Goal: Information Seeking & Learning: Learn about a topic

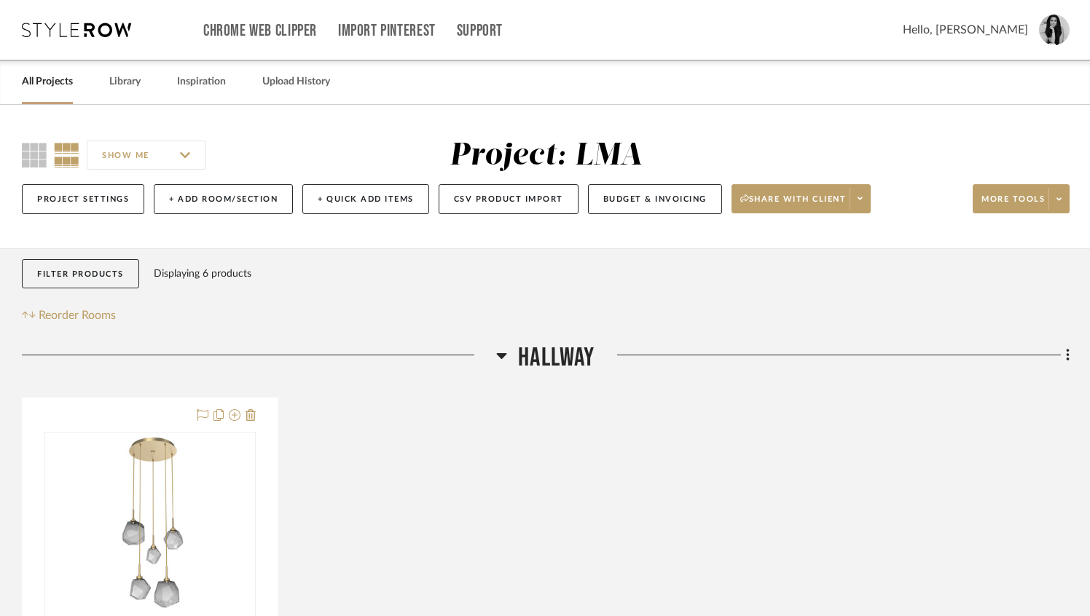
click at [40, 95] on div "All Projects" at bounding box center [47, 82] width 51 height 44
click at [40, 87] on link "All Projects" at bounding box center [47, 82] width 51 height 20
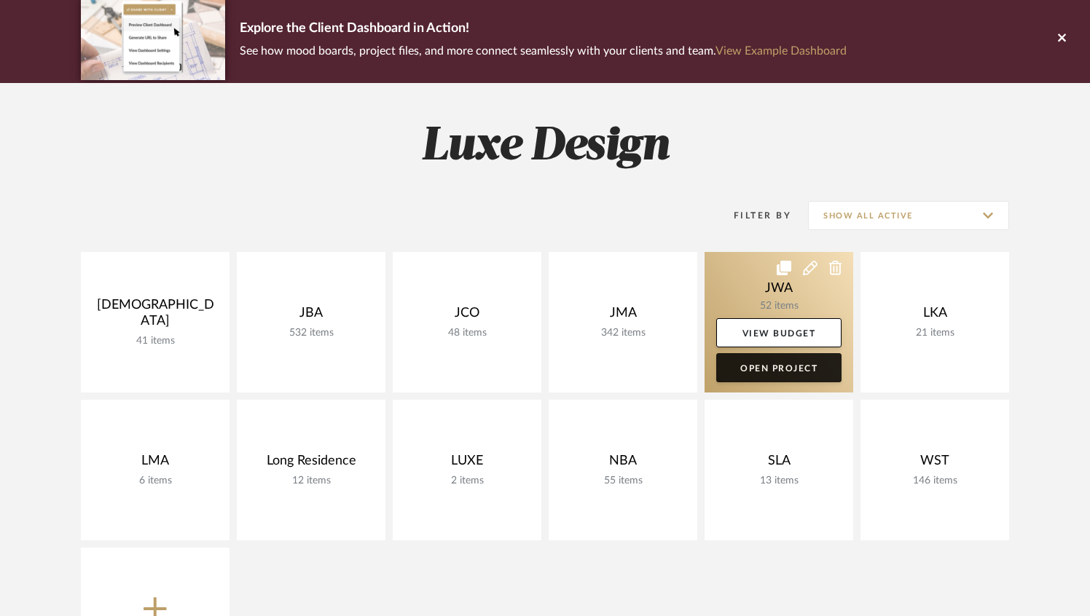
scroll to position [114, 0]
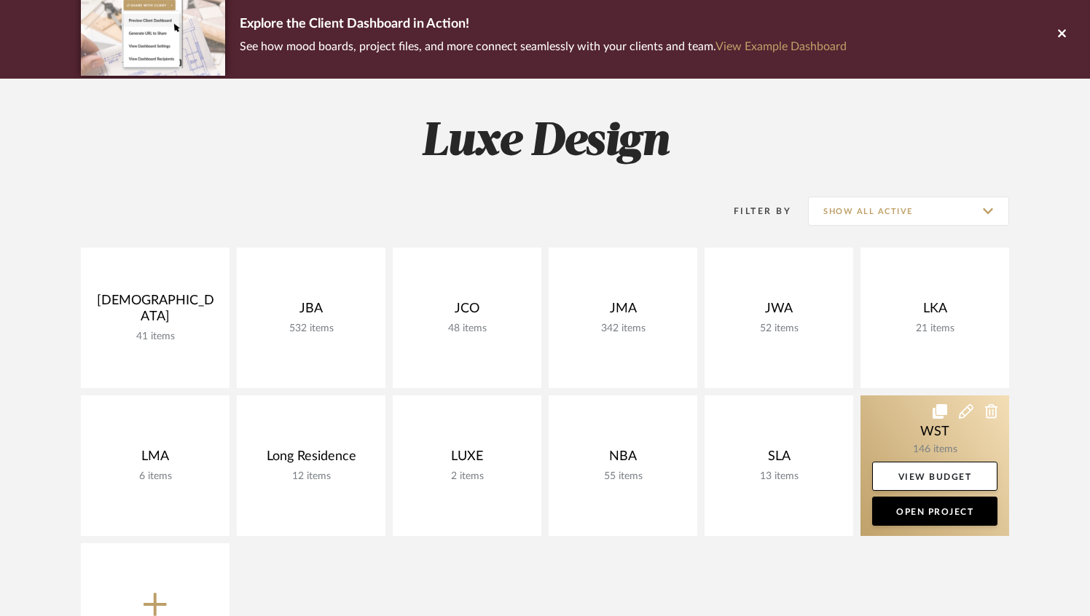
click at [948, 424] on link at bounding box center [934, 466] width 149 height 141
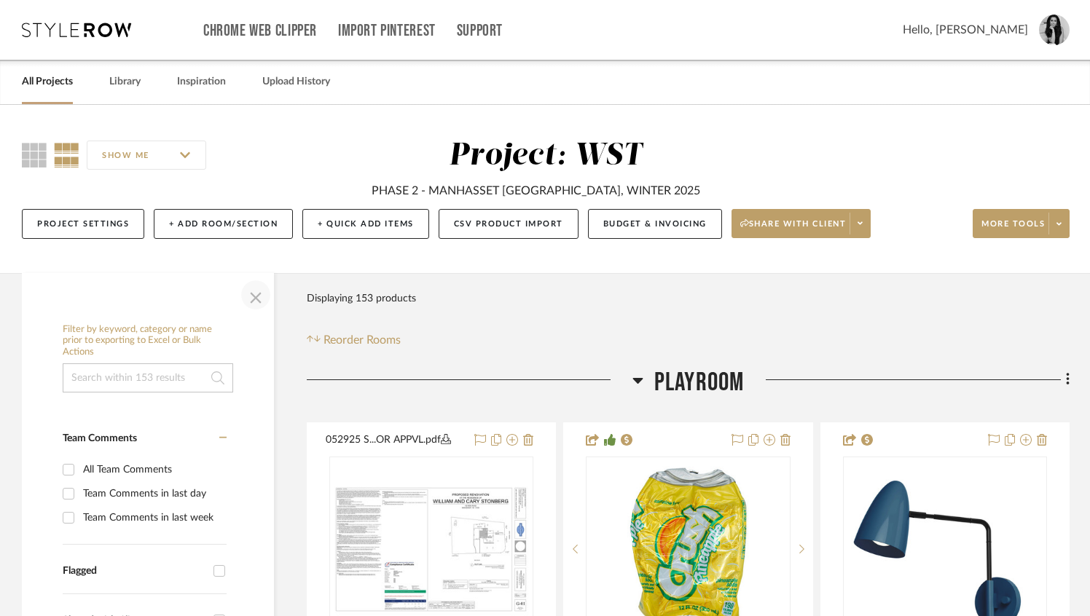
click at [254, 302] on span "button" at bounding box center [255, 295] width 35 height 35
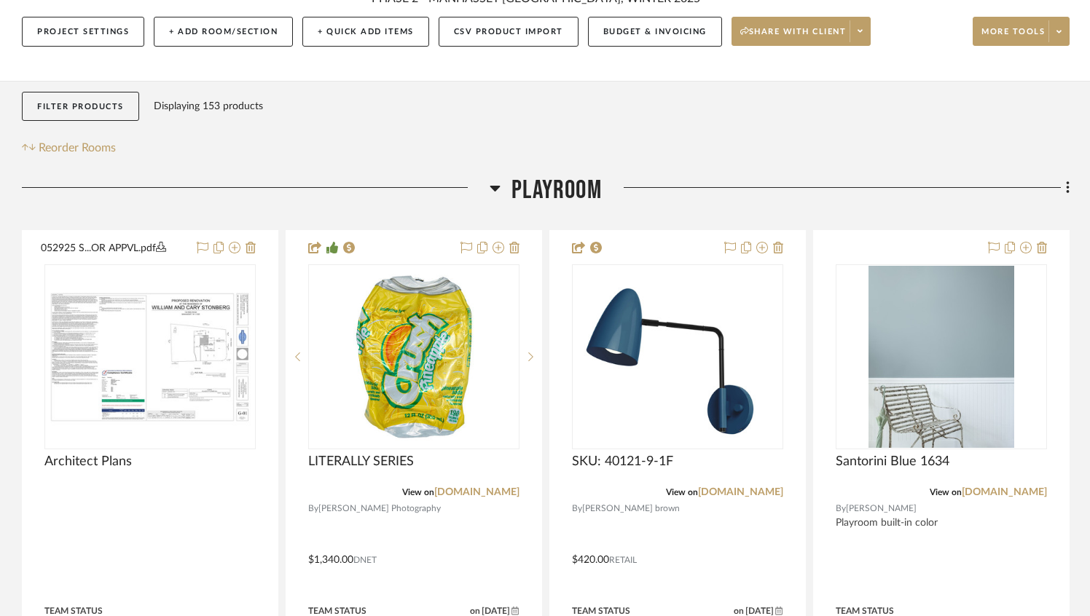
scroll to position [283, 0]
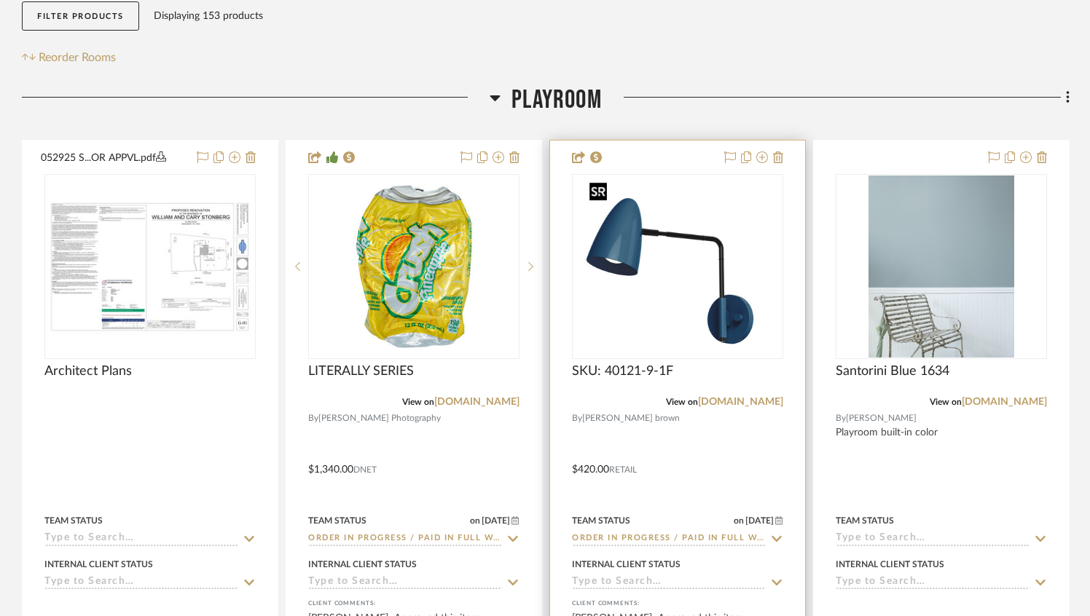
click at [0, 0] on img at bounding box center [0, 0] width 0 height 0
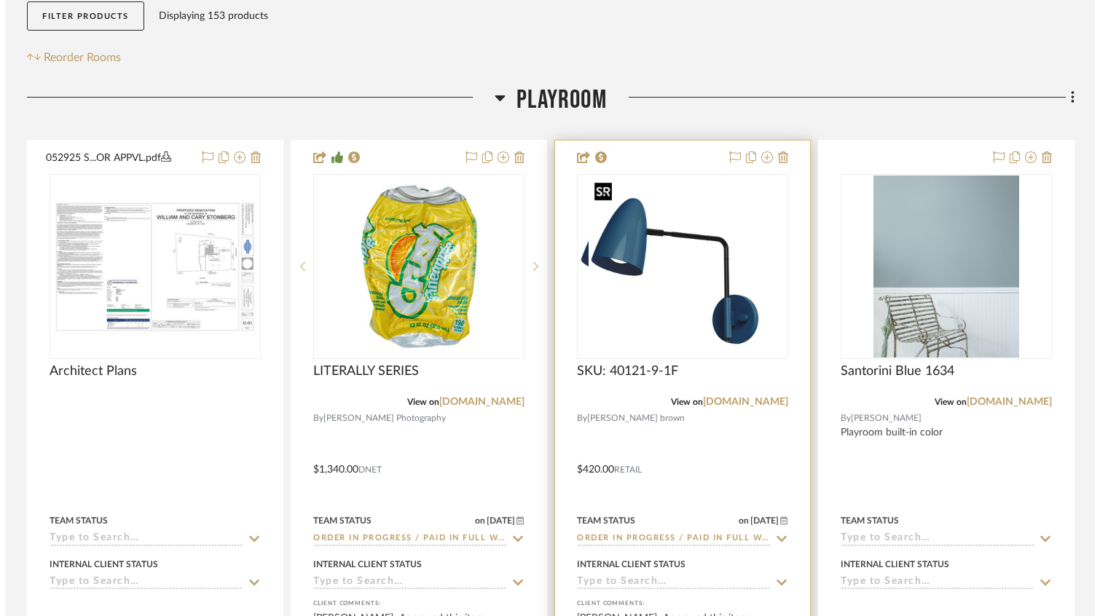
scroll to position [0, 0]
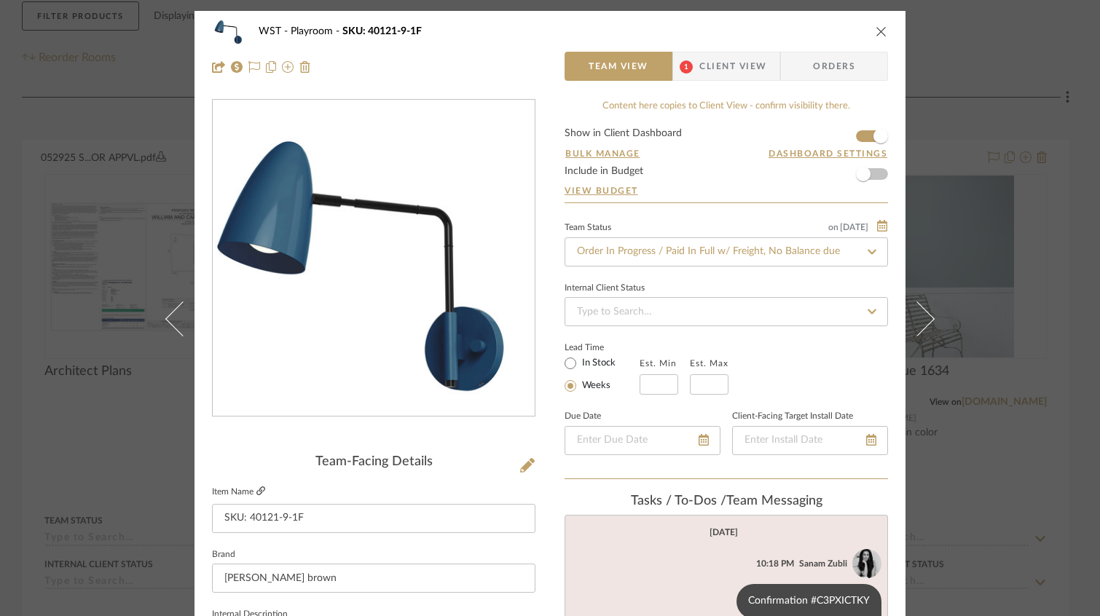
click at [256, 492] on icon at bounding box center [260, 491] width 9 height 9
click at [876, 30] on icon "close" at bounding box center [882, 31] width 12 height 12
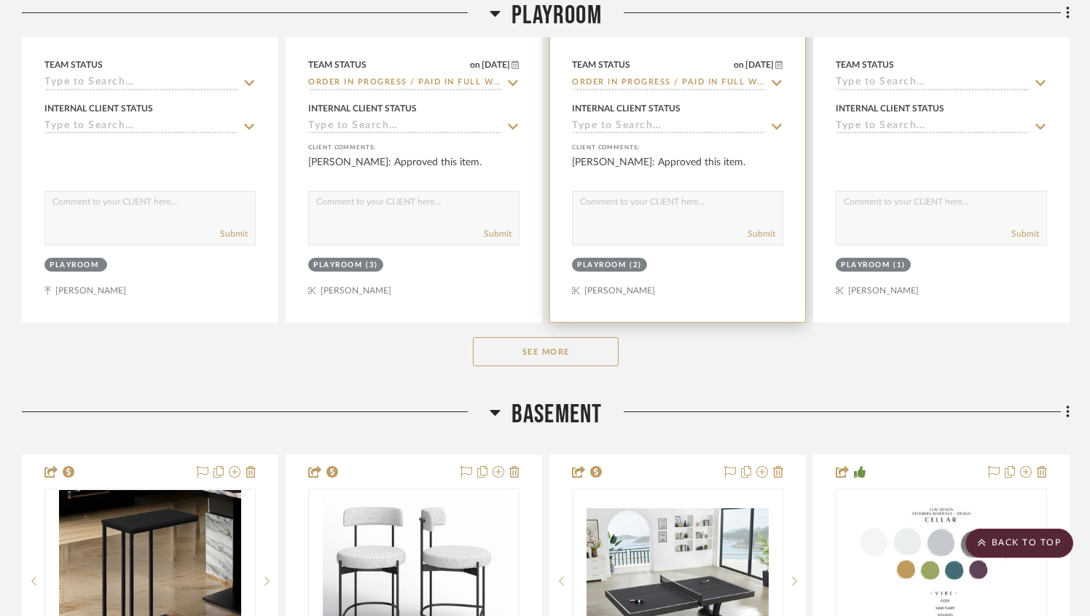
scroll to position [842, 0]
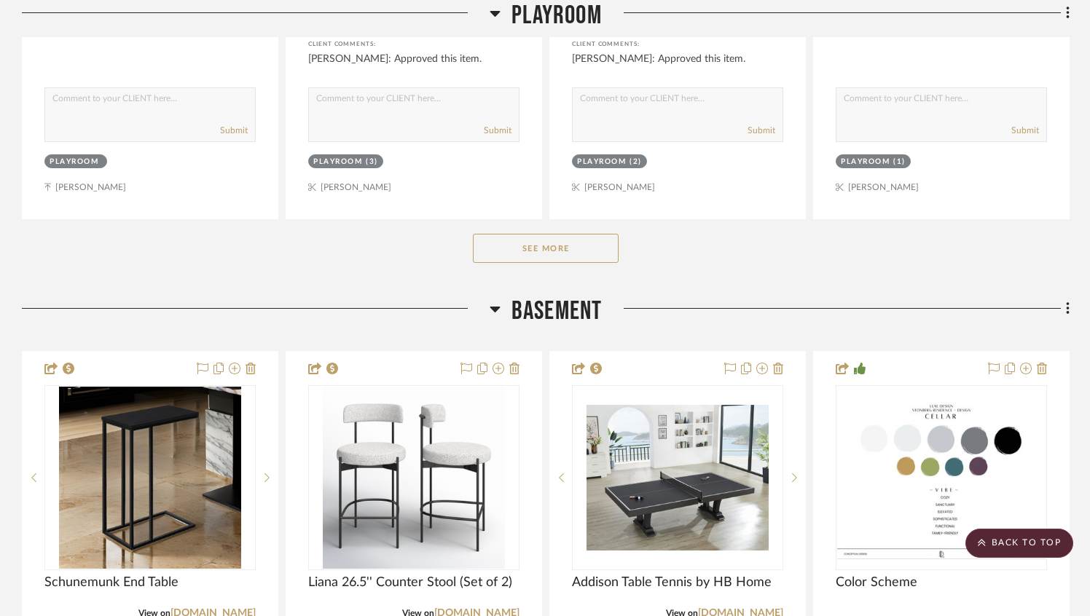
click at [560, 259] on button "See More" at bounding box center [546, 248] width 146 height 29
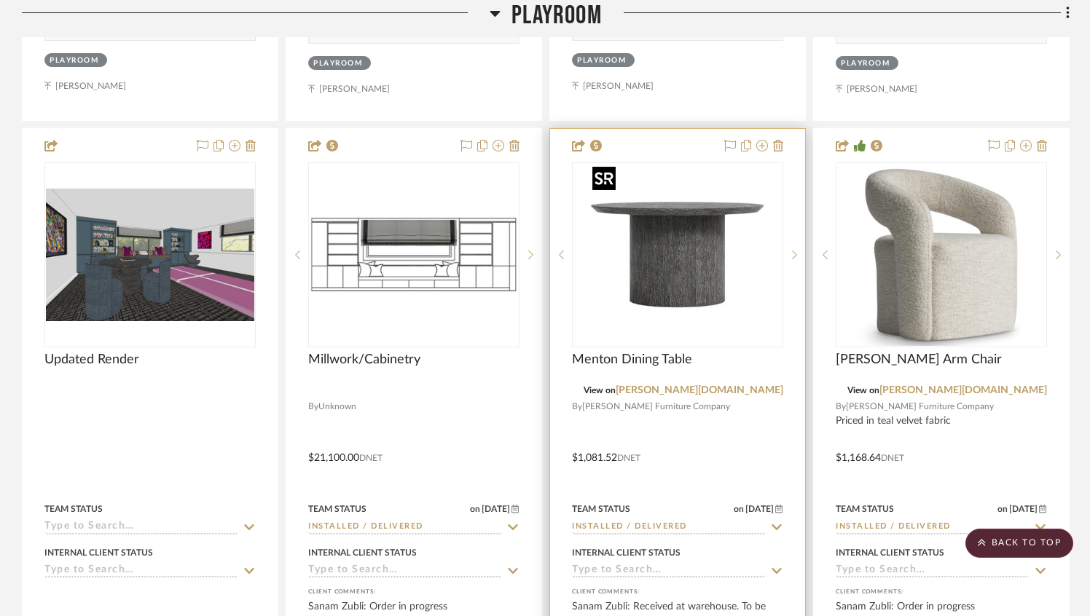
scroll to position [2239, 0]
click at [665, 271] on img "0" at bounding box center [677, 254] width 182 height 182
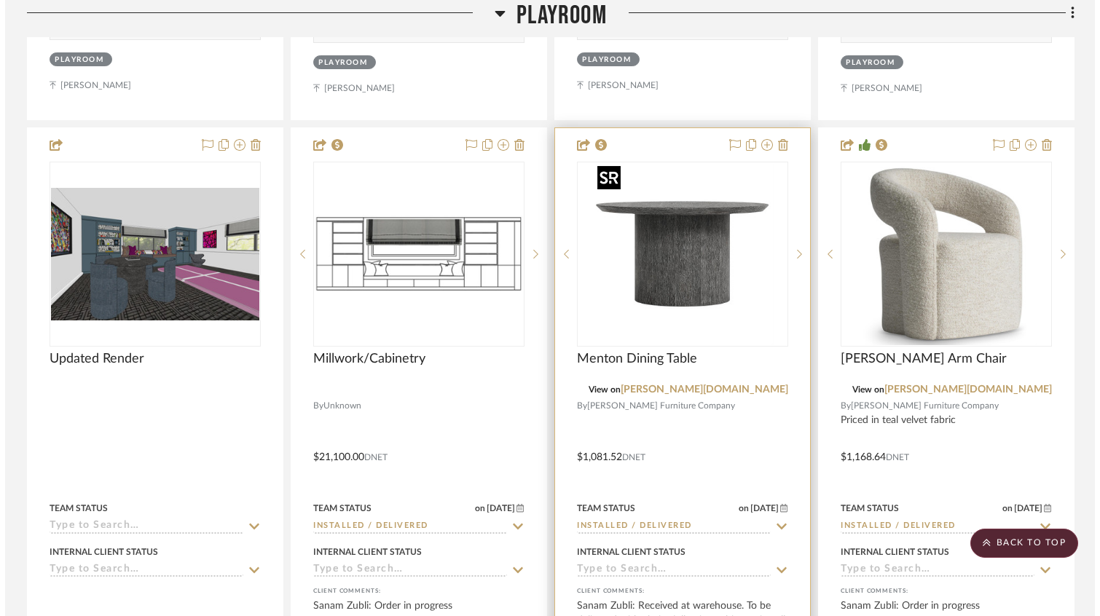
scroll to position [0, 0]
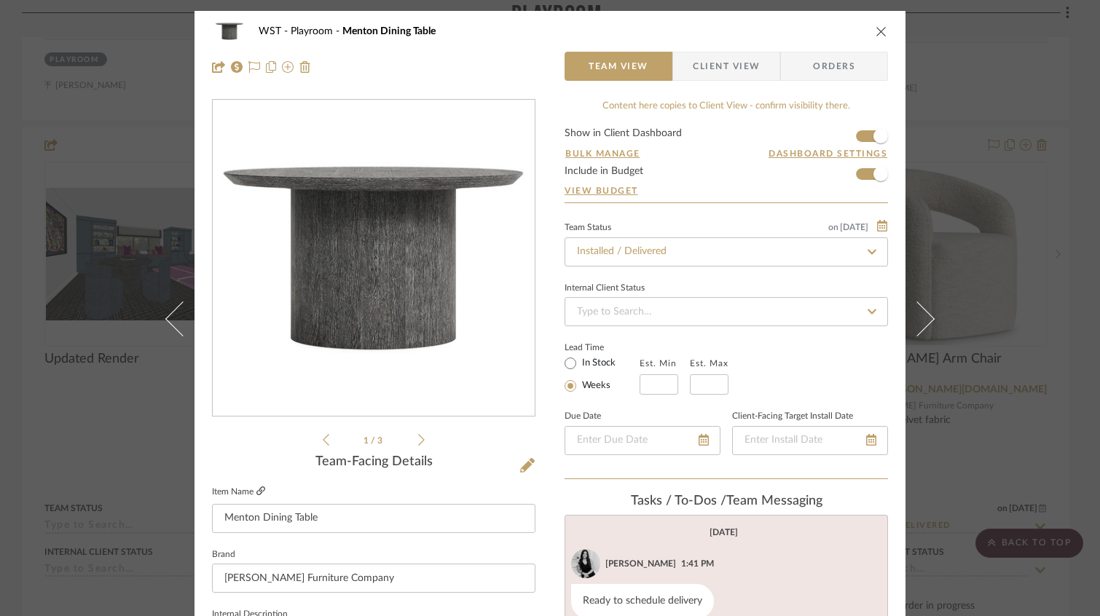
click at [256, 488] on icon at bounding box center [260, 491] width 9 height 9
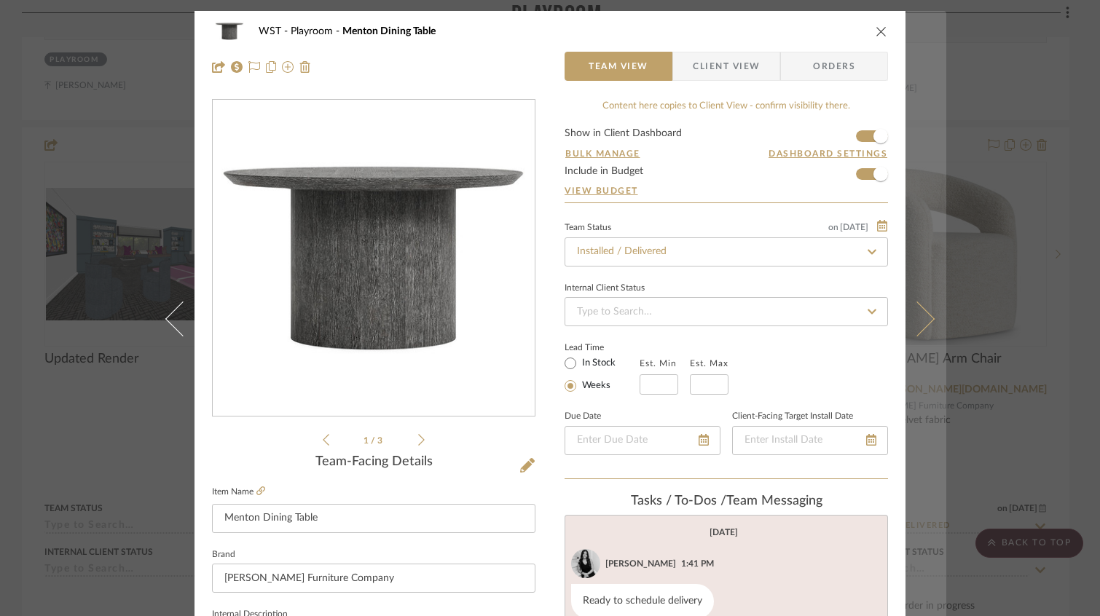
click at [913, 308] on icon at bounding box center [917, 319] width 35 height 35
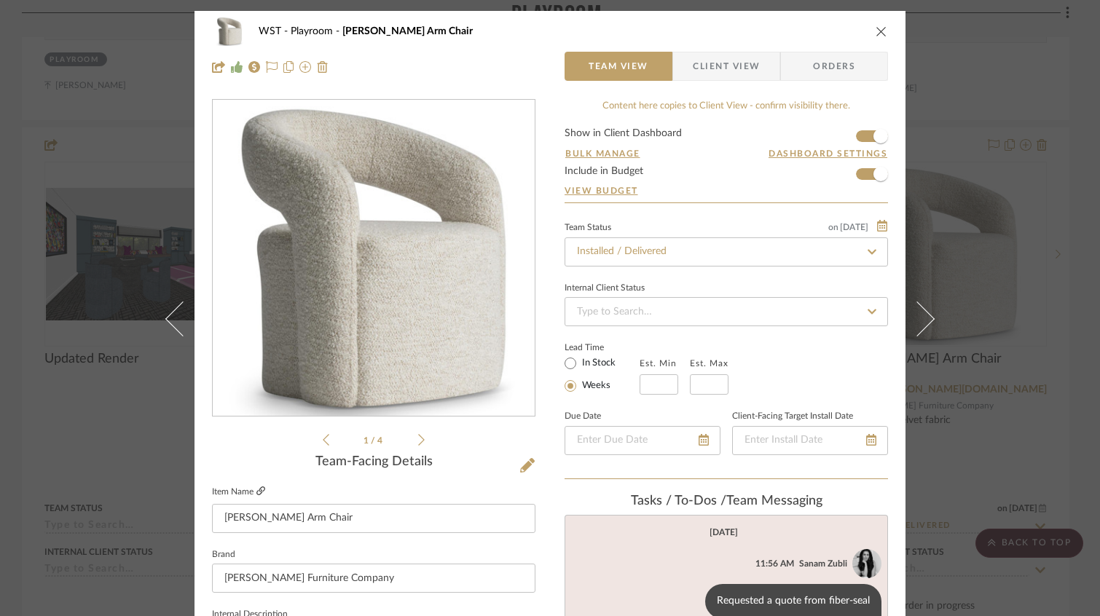
click at [256, 492] on icon at bounding box center [260, 491] width 9 height 9
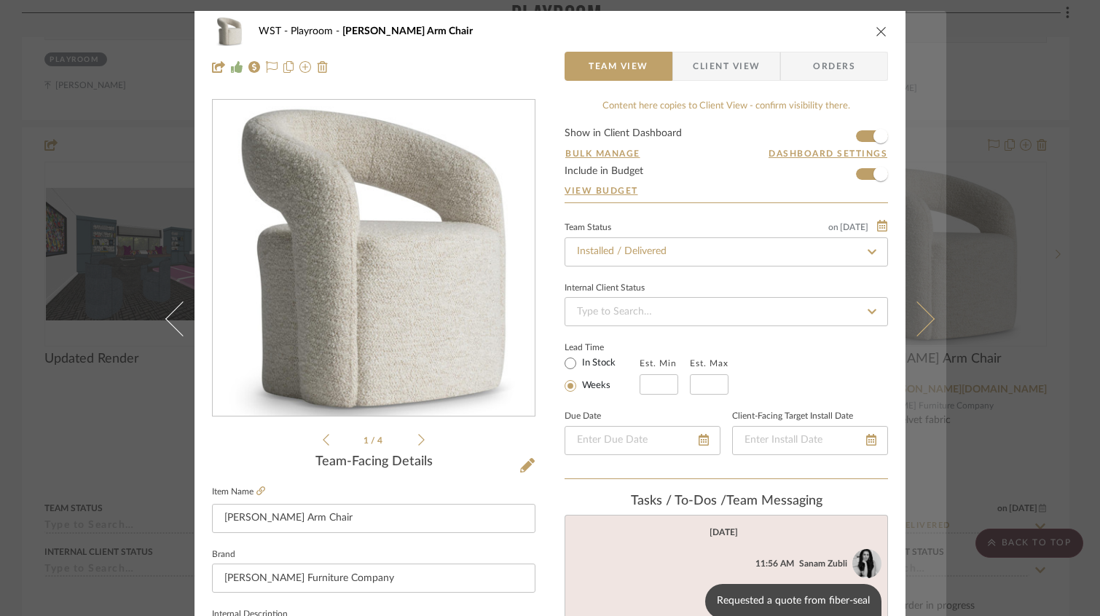
click at [922, 320] on icon at bounding box center [917, 319] width 35 height 35
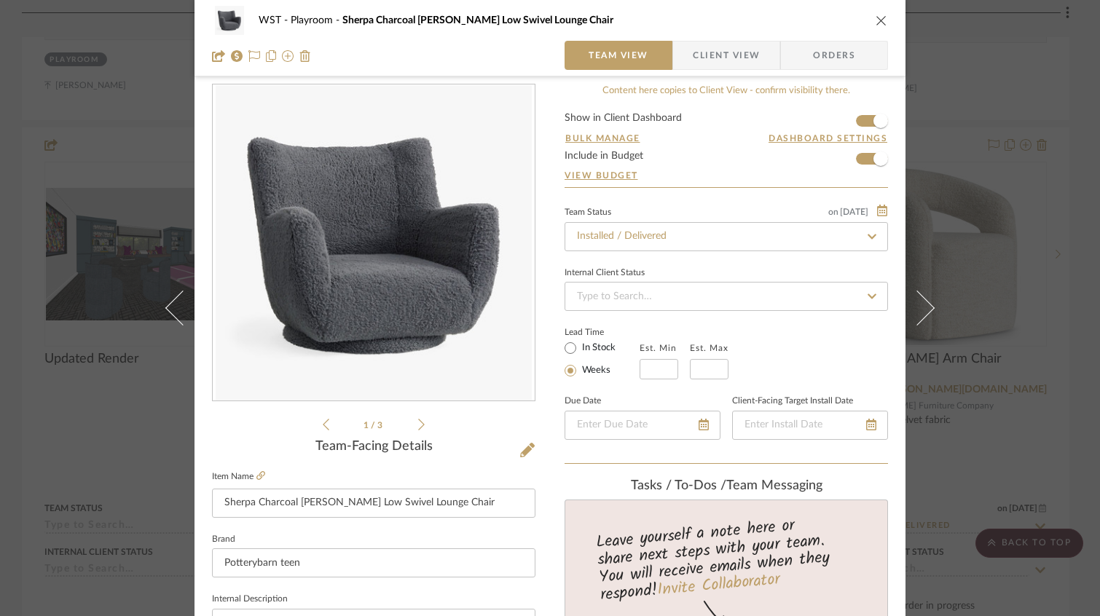
scroll to position [103, 0]
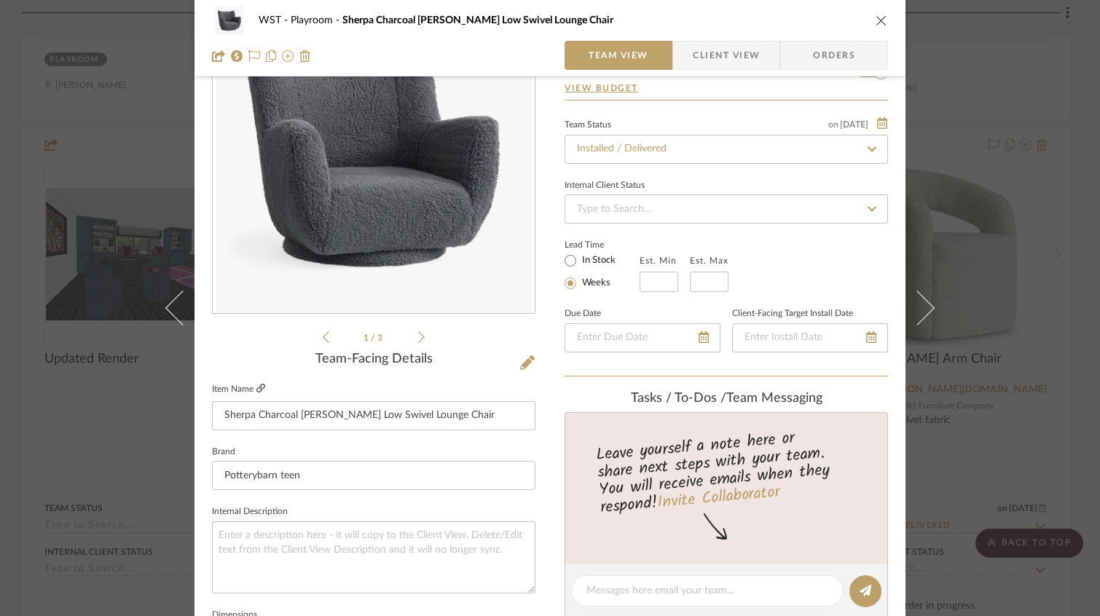
click at [258, 385] on icon at bounding box center [260, 388] width 9 height 9
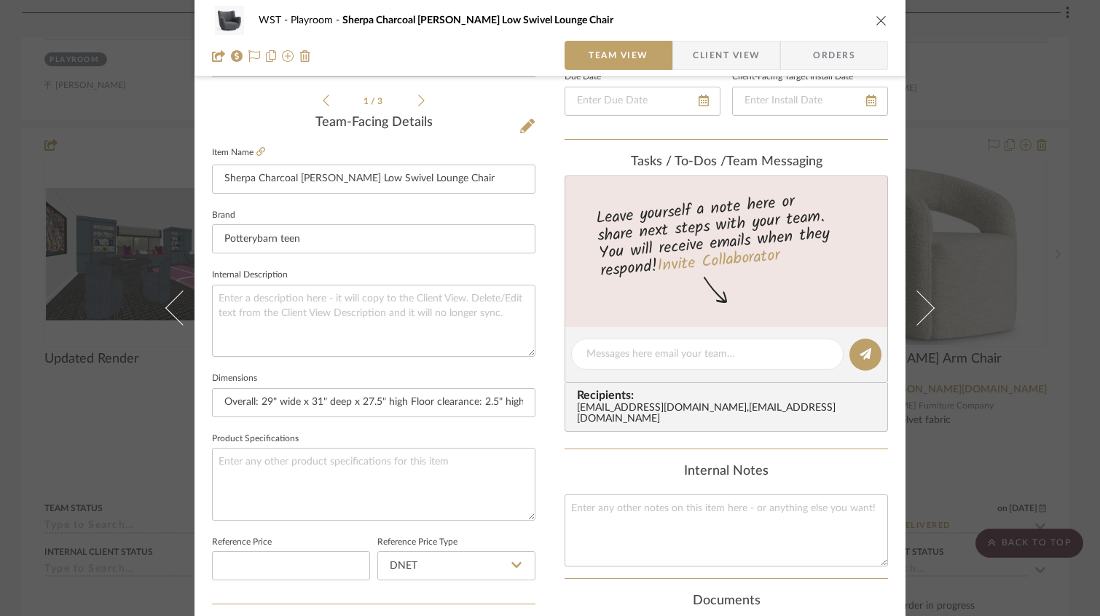
click at [876, 21] on icon "close" at bounding box center [882, 21] width 12 height 12
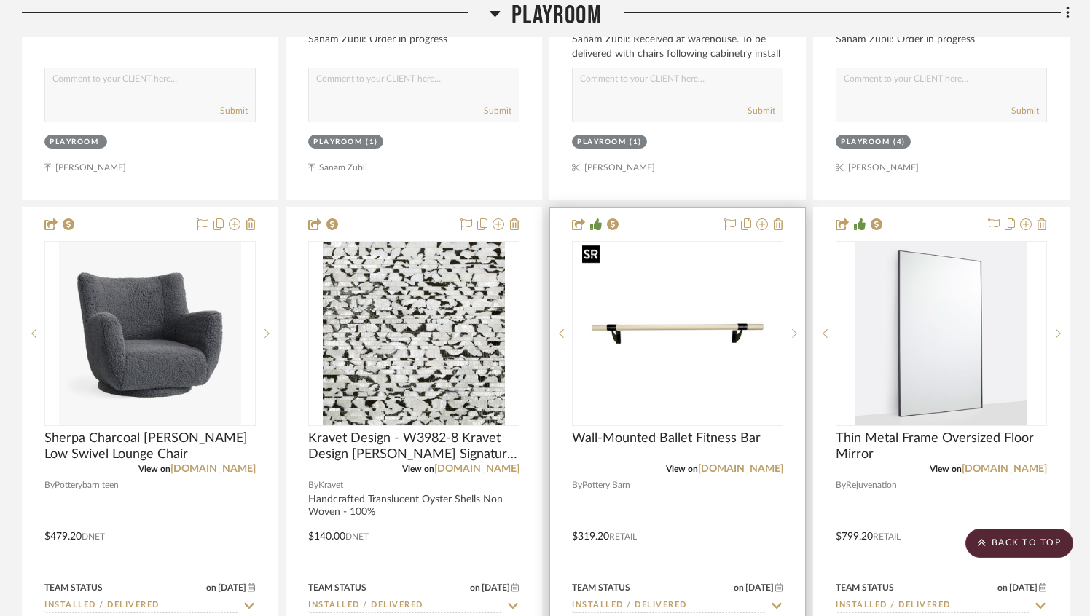
scroll to position [2808, 0]
click at [669, 299] on img "0" at bounding box center [677, 332] width 203 height 182
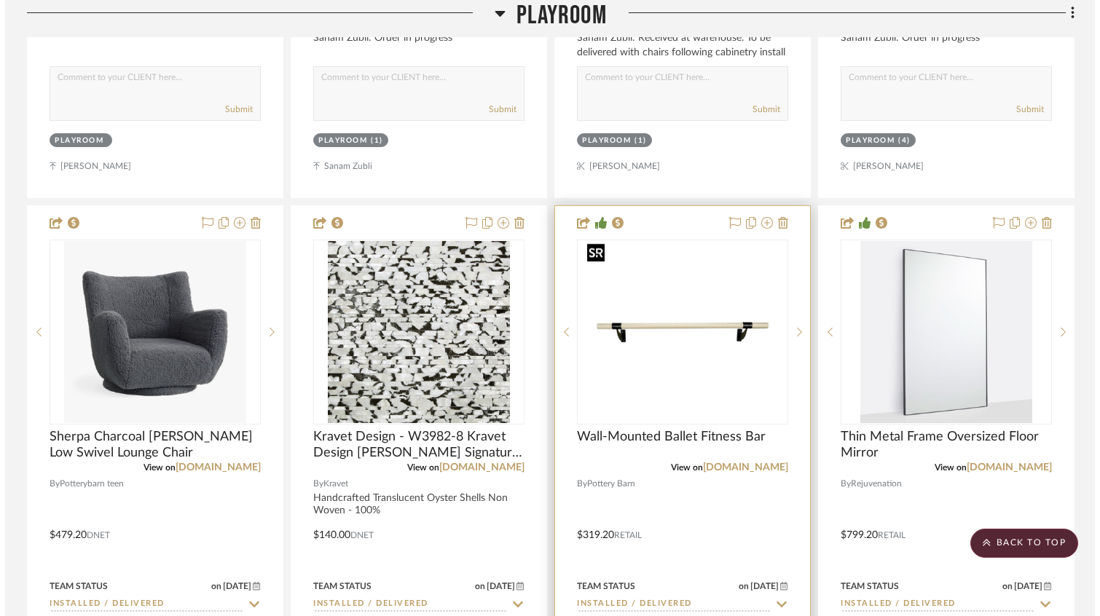
scroll to position [0, 0]
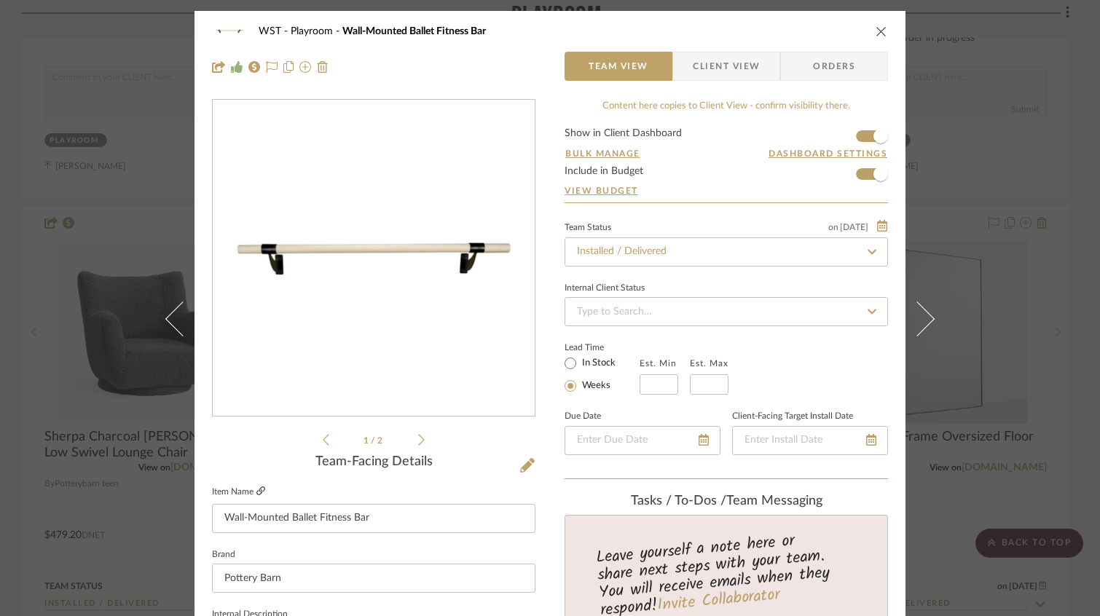
click at [257, 489] on icon at bounding box center [260, 491] width 9 height 9
click at [881, 32] on icon "close" at bounding box center [882, 31] width 12 height 12
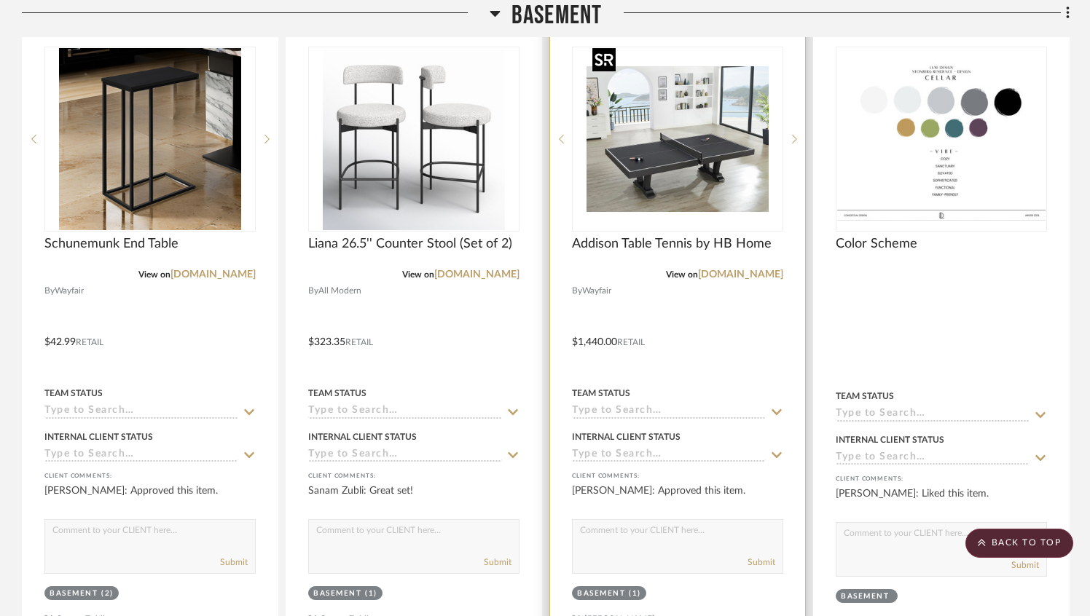
scroll to position [5752, 0]
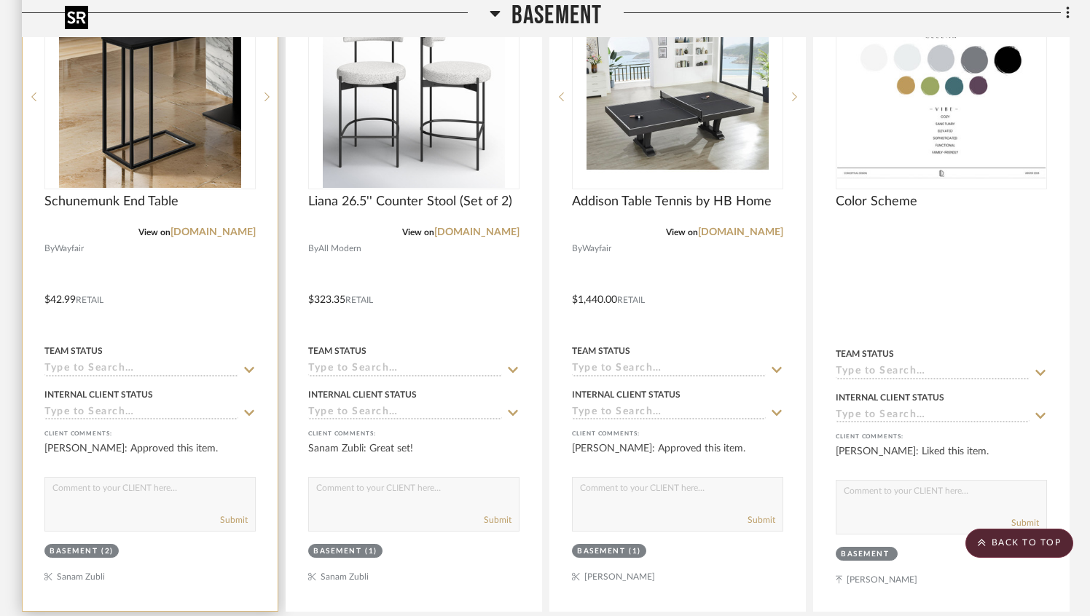
click at [133, 146] on div at bounding box center [149, 96] width 211 height 185
click at [141, 149] on img "0" at bounding box center [150, 97] width 182 height 182
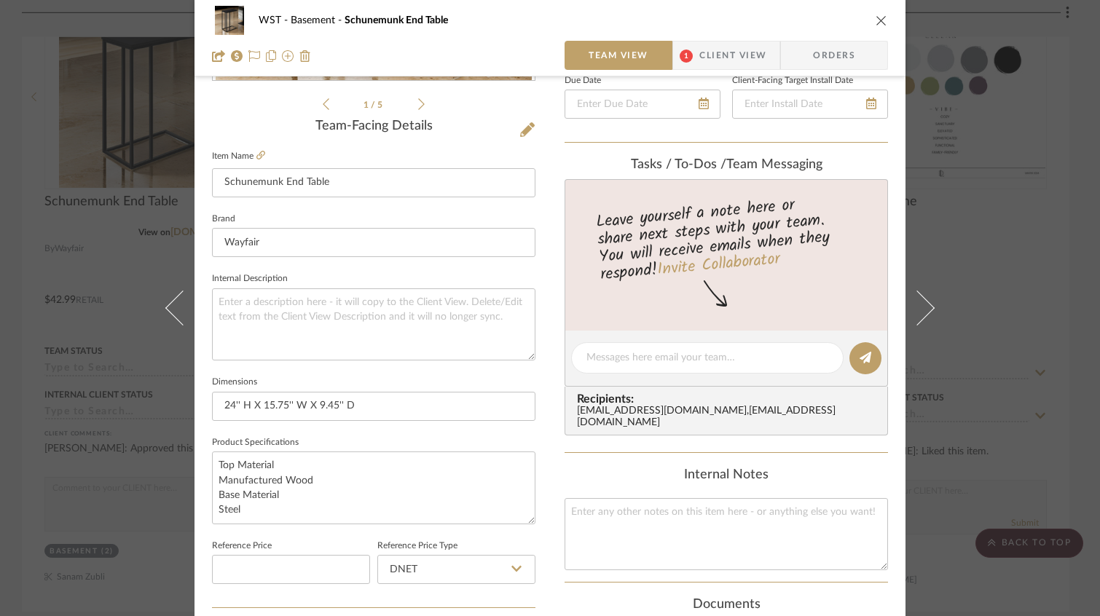
scroll to position [341, 0]
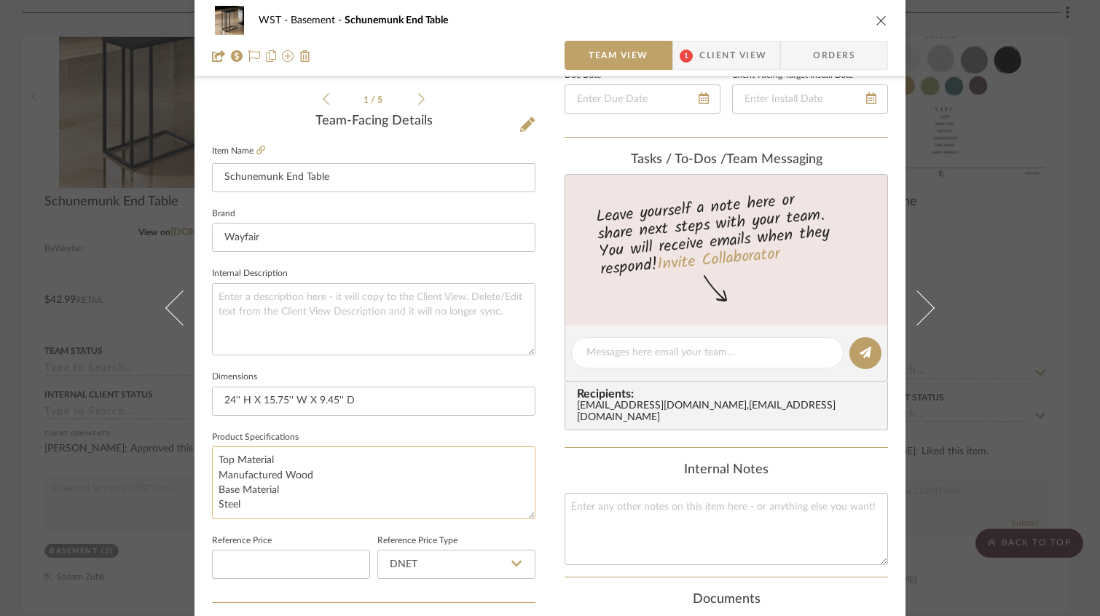
drag, startPoint x: 240, startPoint y: 504, endPoint x: 207, endPoint y: 450, distance: 63.5
click at [212, 450] on textarea "Top Material Manufactured Wood Base Material Steel" at bounding box center [373, 483] width 323 height 72
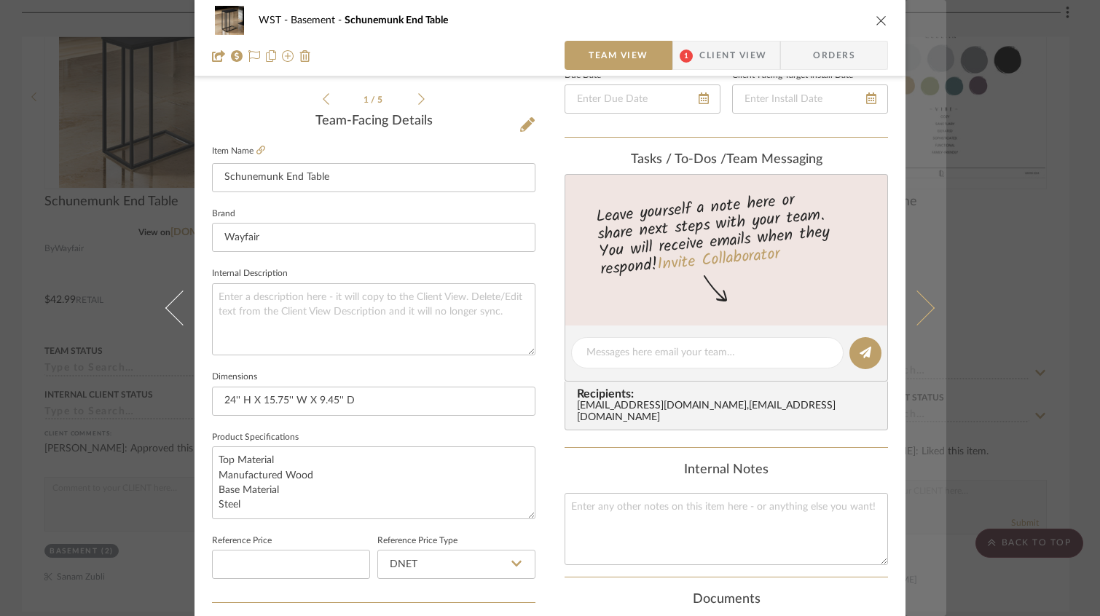
click at [925, 308] on icon at bounding box center [917, 308] width 35 height 35
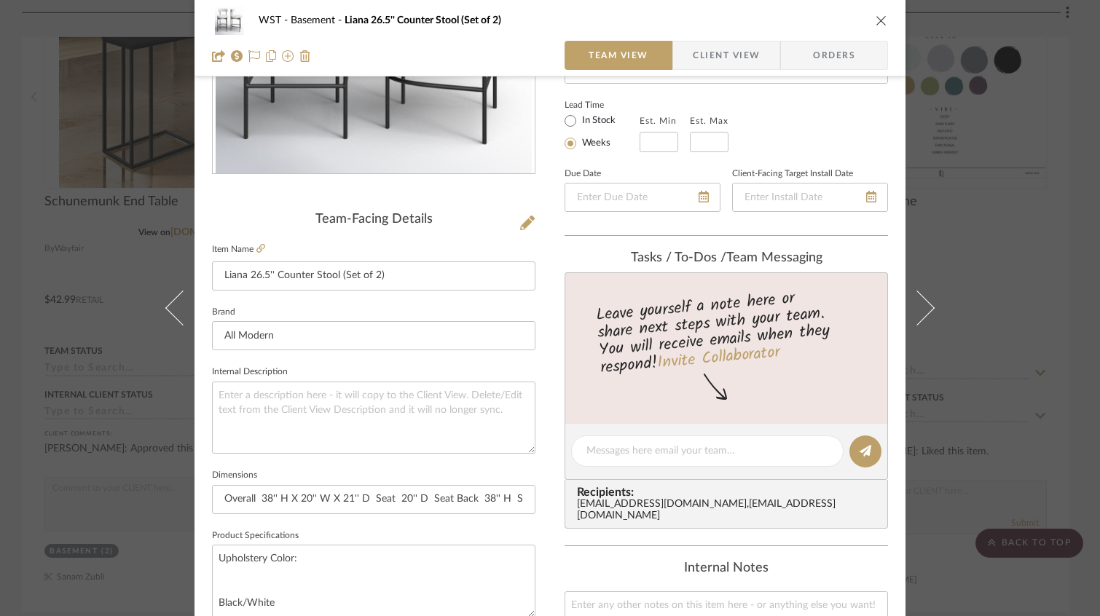
scroll to position [127, 0]
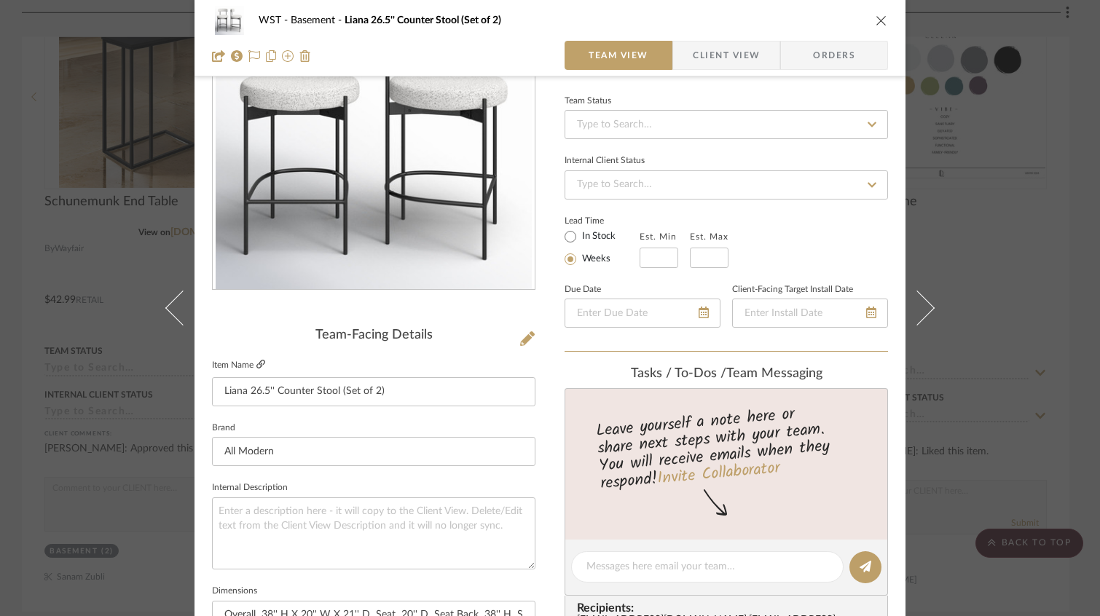
click at [257, 366] on icon at bounding box center [260, 364] width 9 height 9
click at [878, 17] on icon "close" at bounding box center [882, 21] width 12 height 12
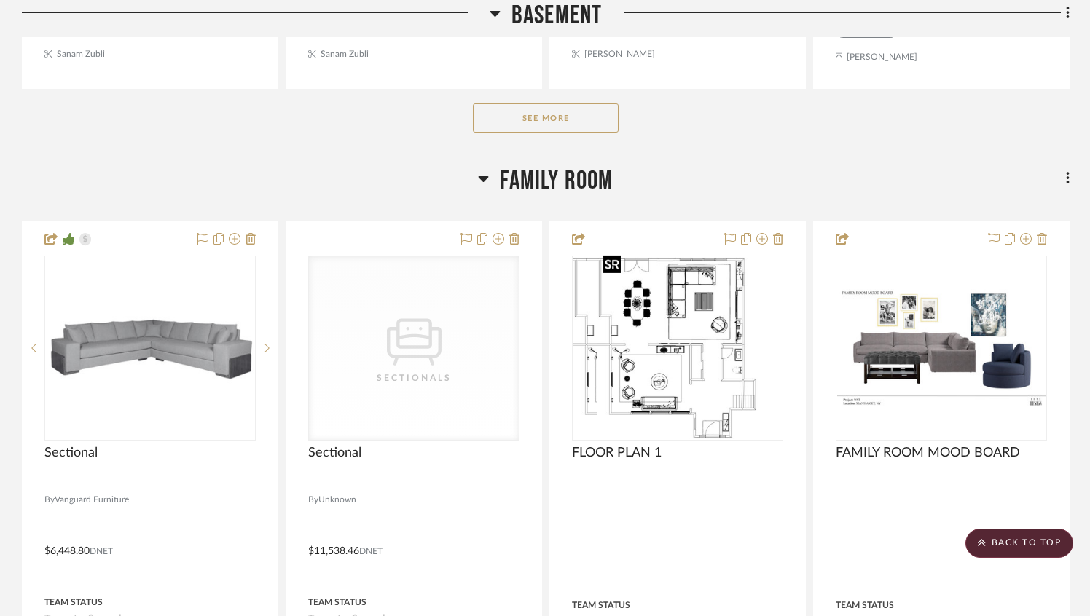
scroll to position [6170, 0]
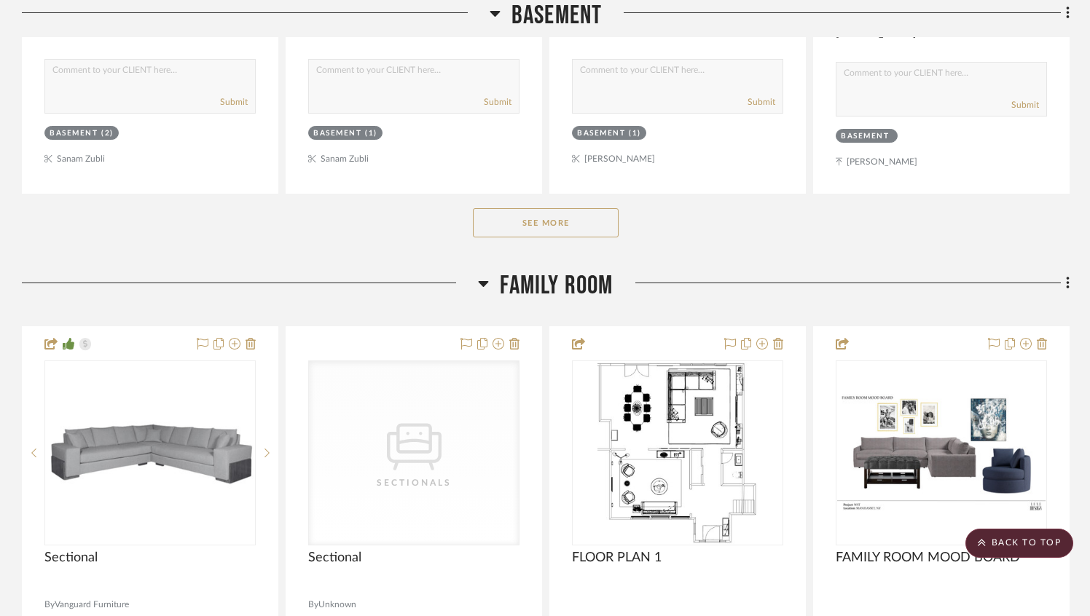
click at [584, 224] on button "See More" at bounding box center [546, 222] width 146 height 29
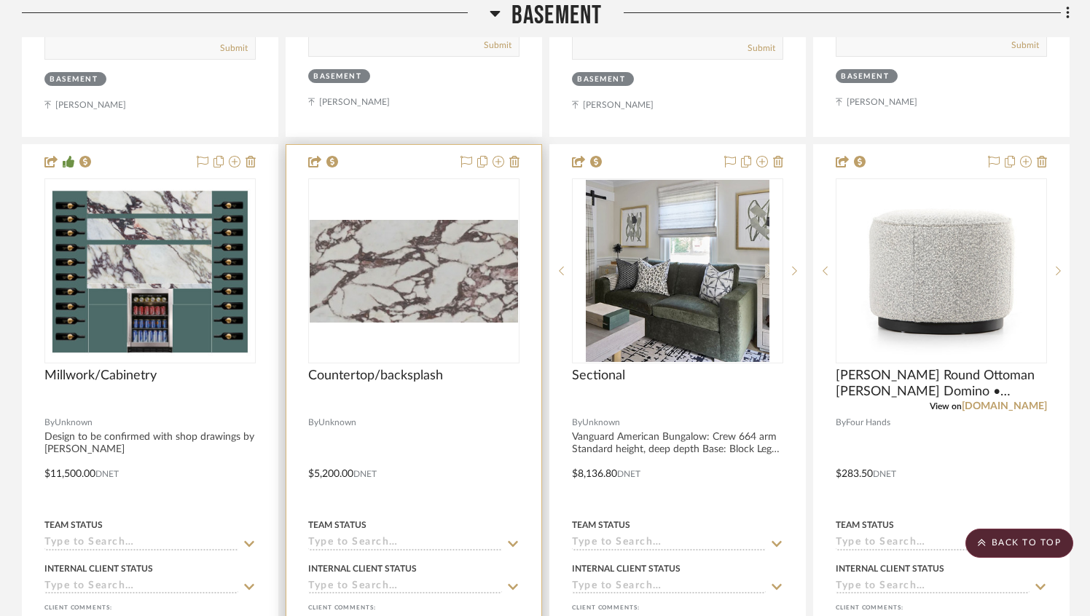
scroll to position [6915, 0]
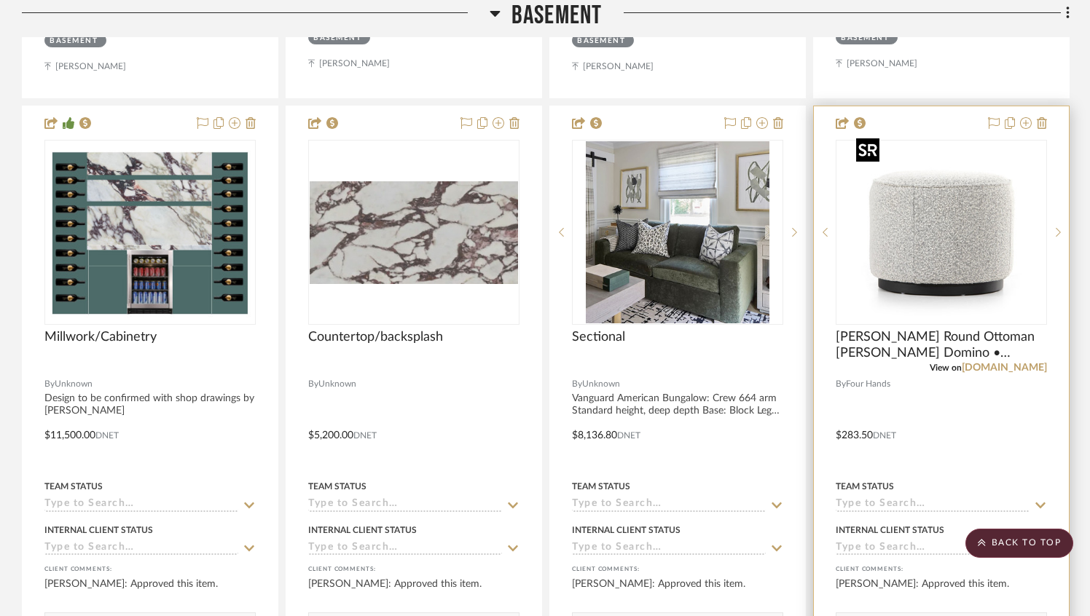
click at [870, 237] on img "0" at bounding box center [941, 232] width 182 height 182
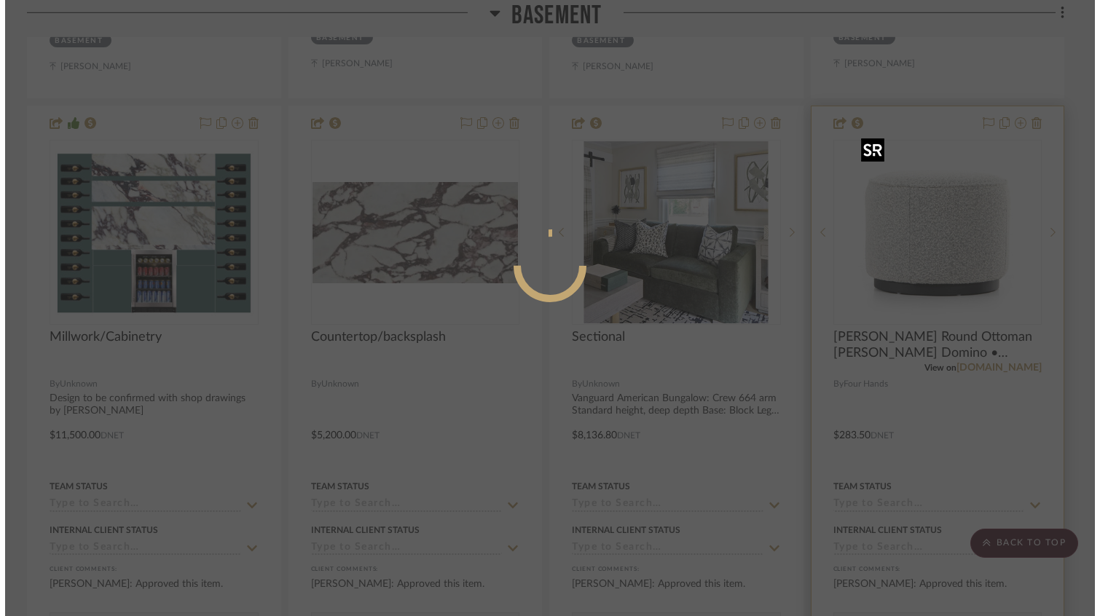
scroll to position [0, 0]
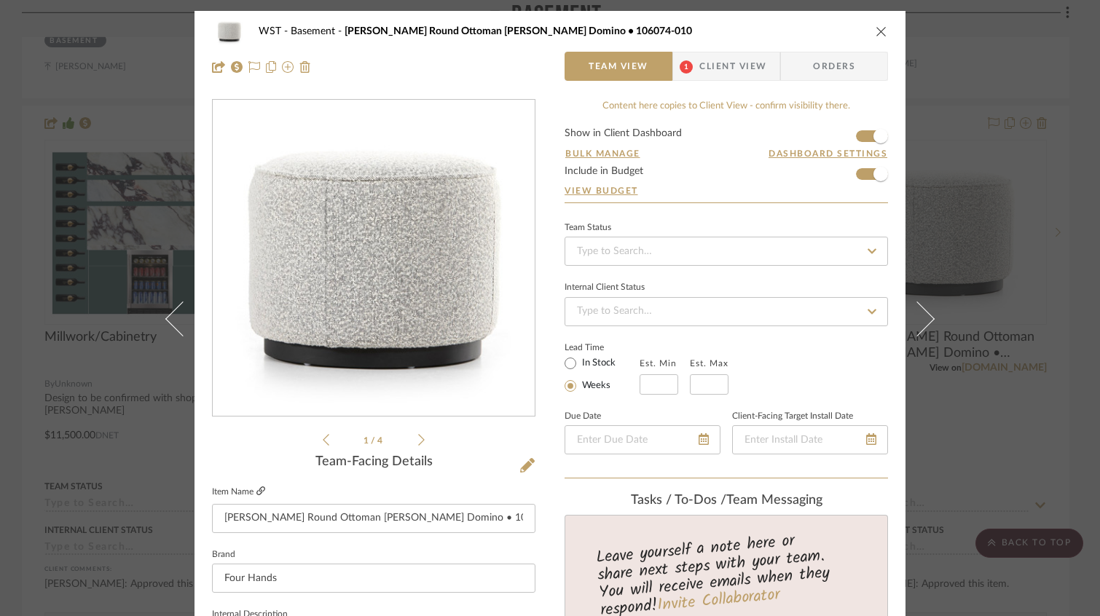
click at [258, 486] on link at bounding box center [260, 492] width 9 height 12
click at [921, 318] on icon at bounding box center [917, 319] width 35 height 35
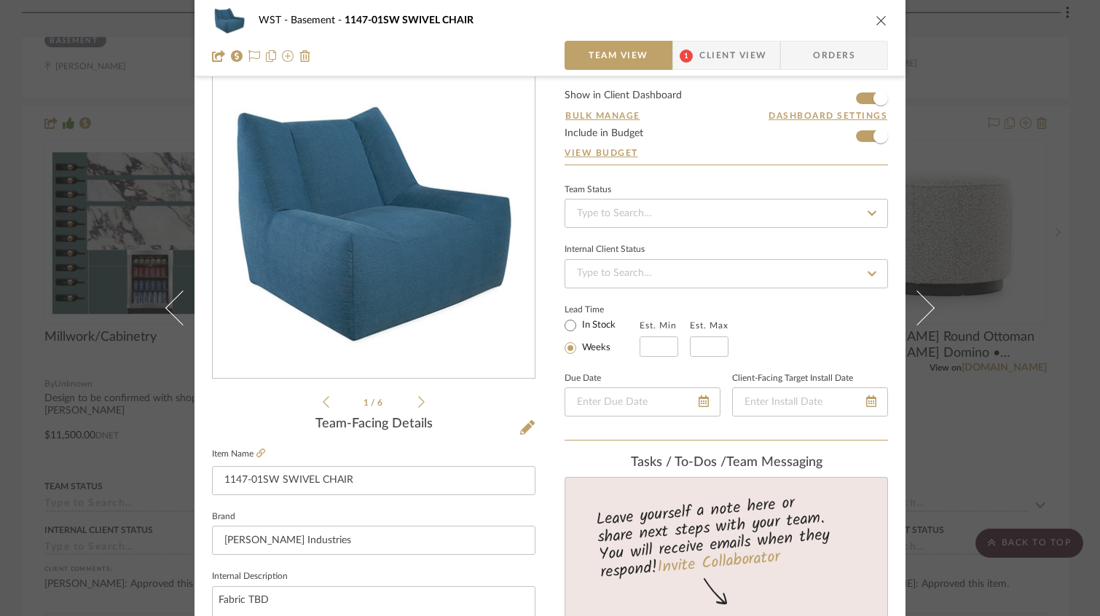
scroll to position [109, 0]
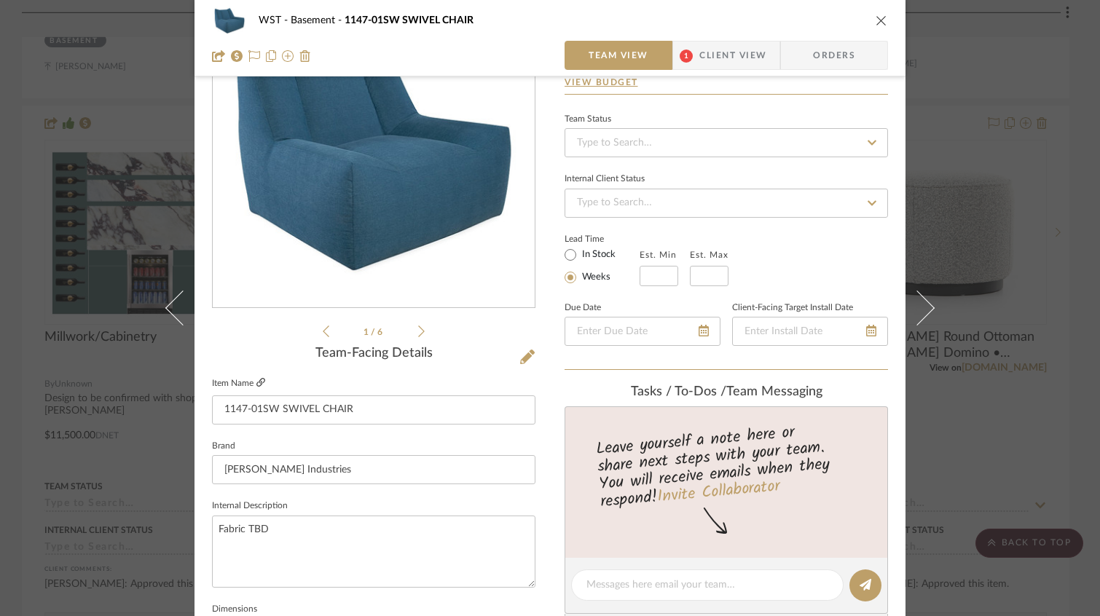
click at [258, 379] on icon at bounding box center [260, 382] width 9 height 9
click at [876, 17] on icon "close" at bounding box center [882, 21] width 12 height 12
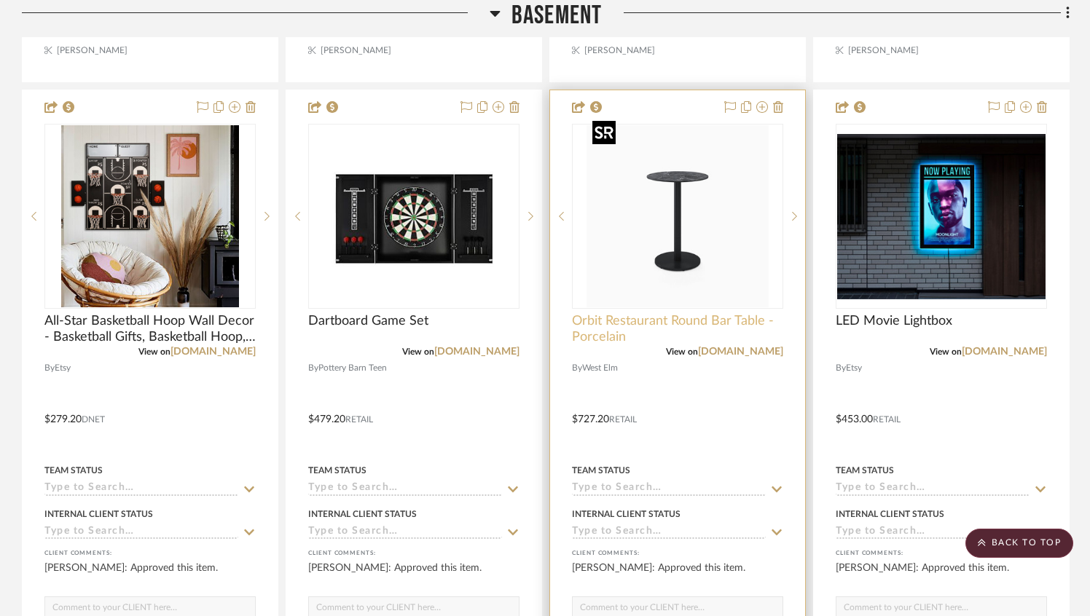
scroll to position [8288, 0]
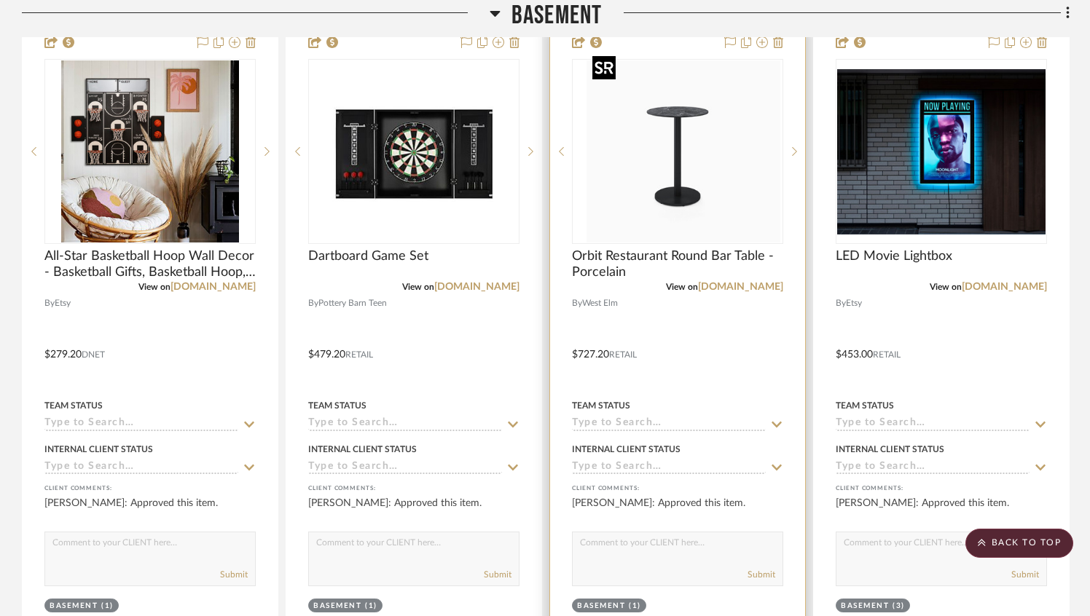
click at [712, 192] on img "0" at bounding box center [689, 151] width 182 height 182
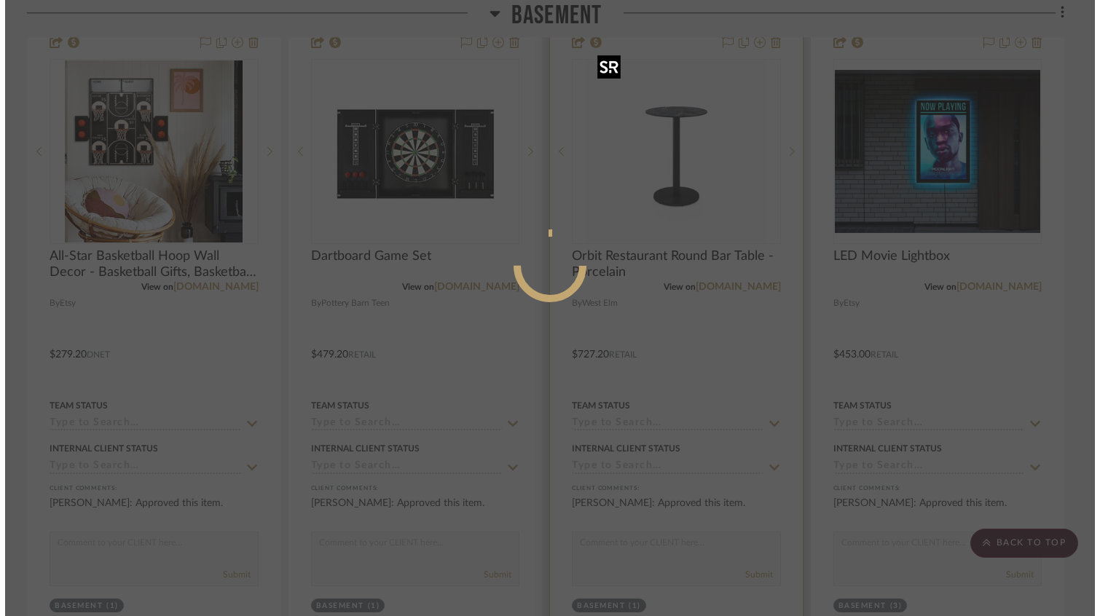
scroll to position [0, 0]
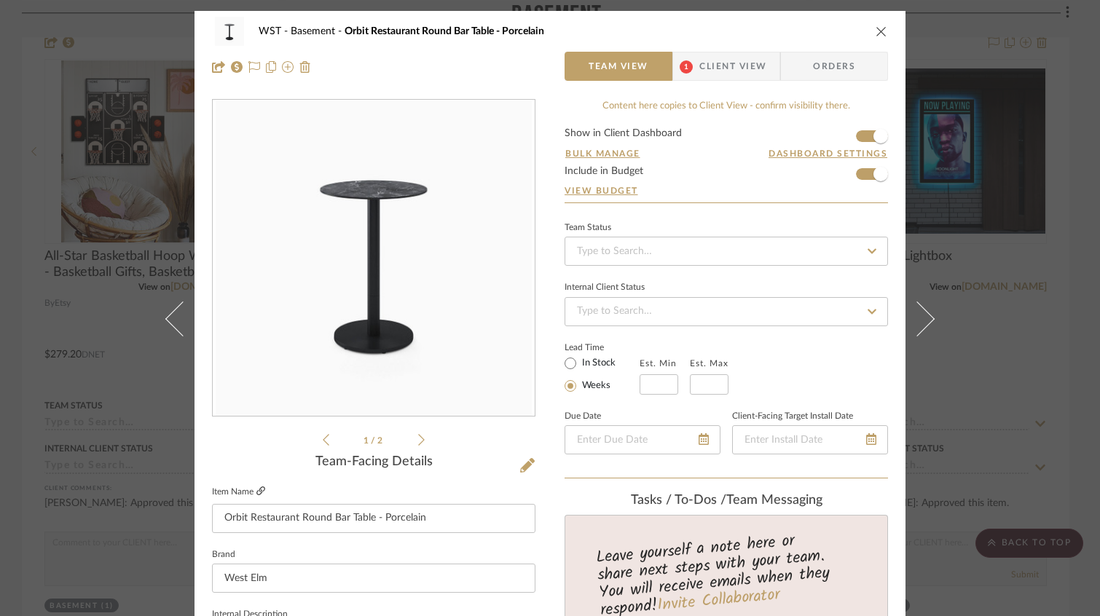
click at [256, 488] on icon at bounding box center [260, 491] width 9 height 9
